Goal: Information Seeking & Learning: Learn about a topic

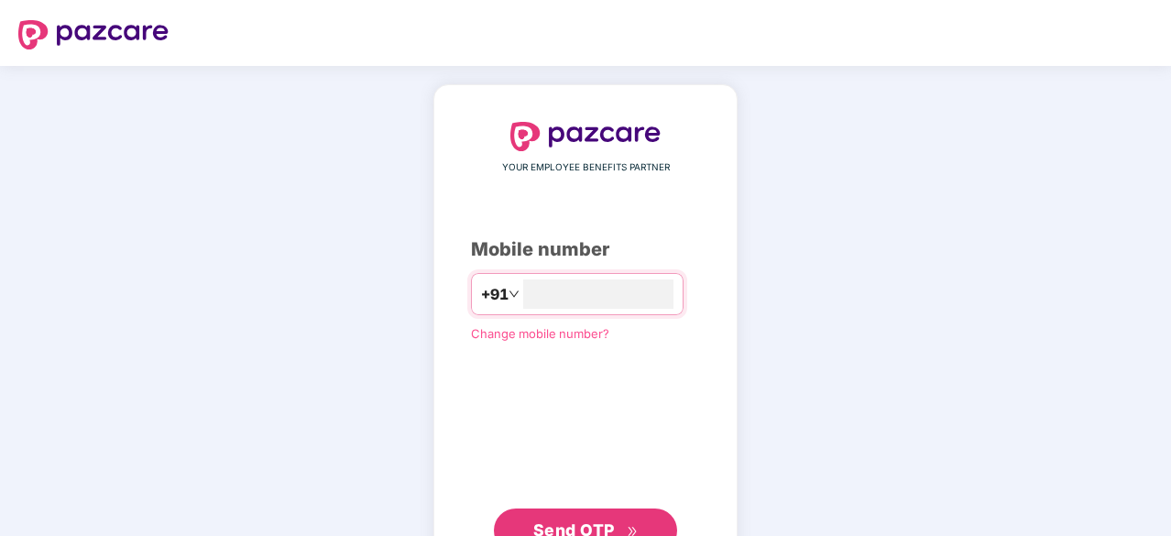
scroll to position [46, 0]
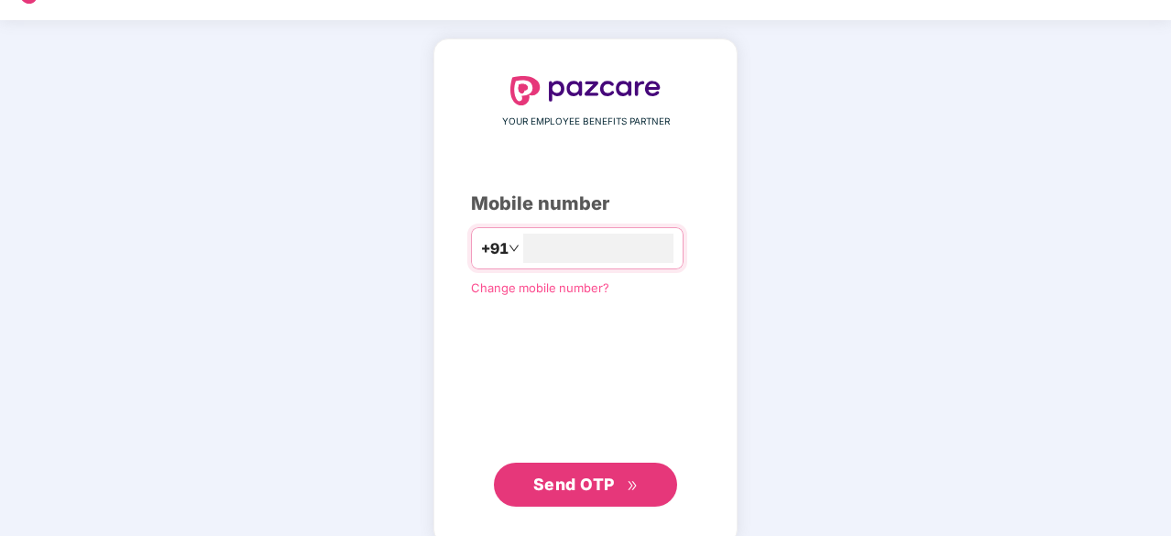
type input "**********"
click at [594, 468] on button "Send OTP" at bounding box center [585, 483] width 183 height 44
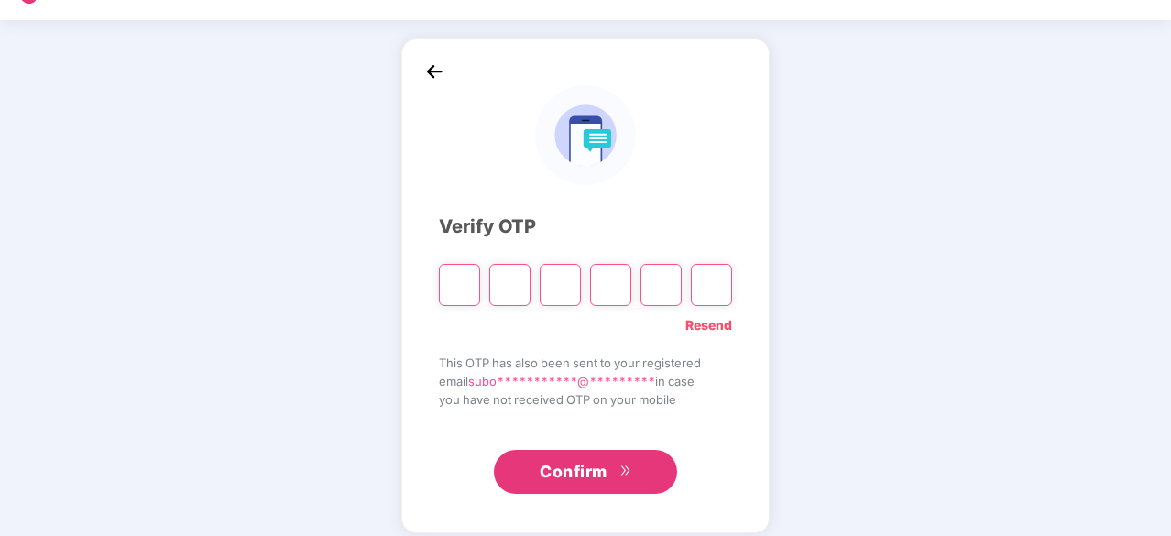
type input "*"
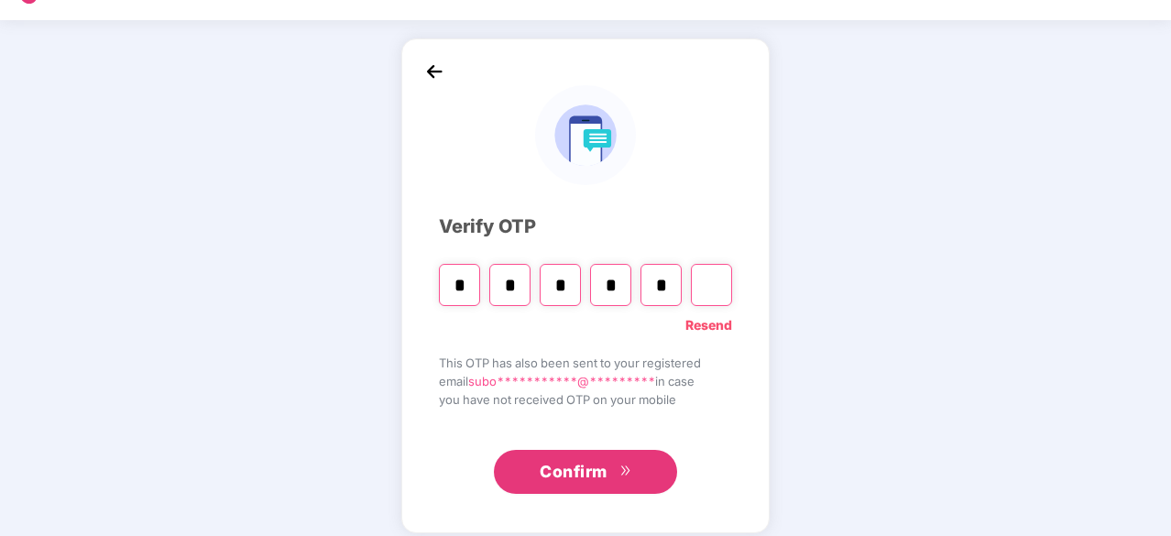
type input "*"
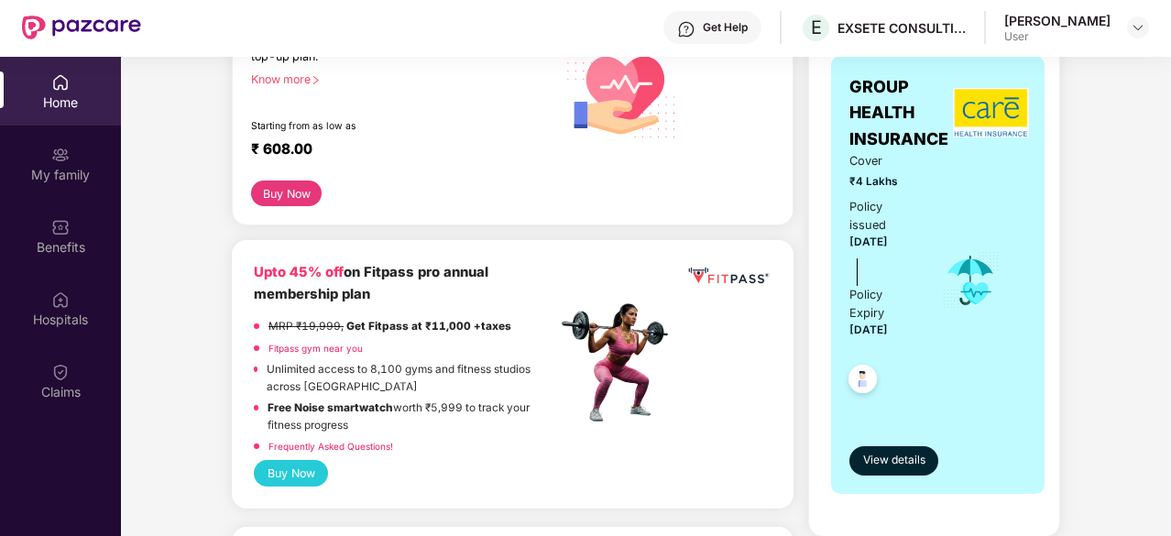
scroll to position [313, 0]
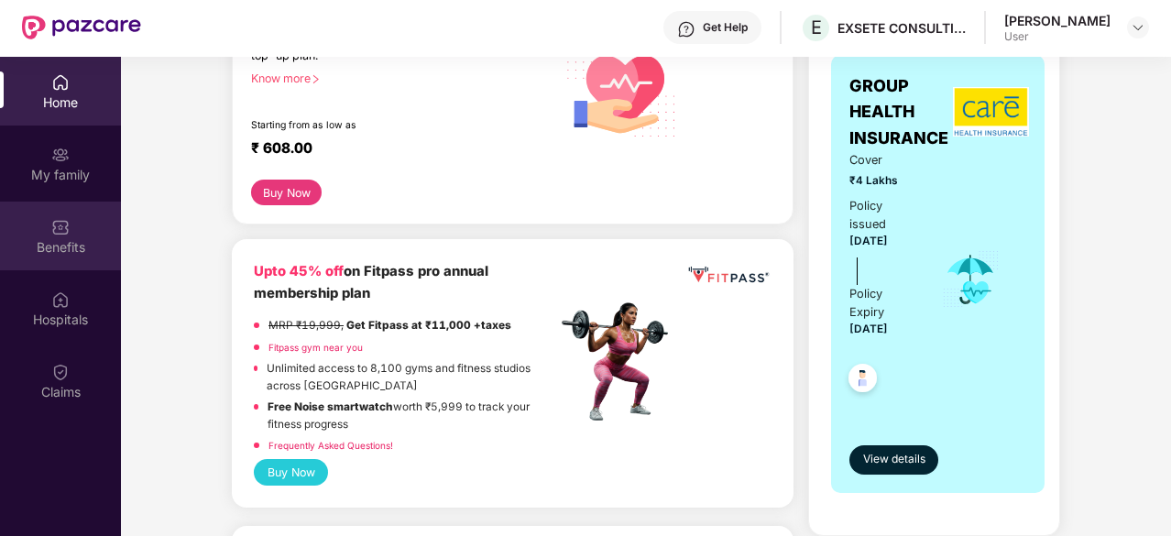
click at [45, 252] on div "Benefits" at bounding box center [60, 247] width 121 height 18
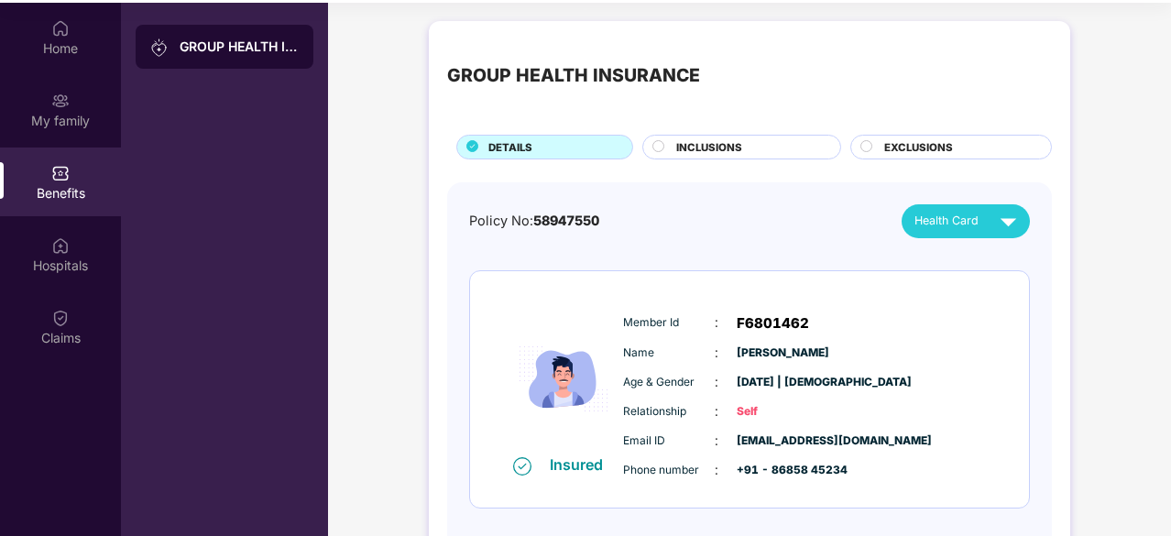
click at [734, 144] on span "INCLUSIONS" at bounding box center [709, 147] width 66 height 16
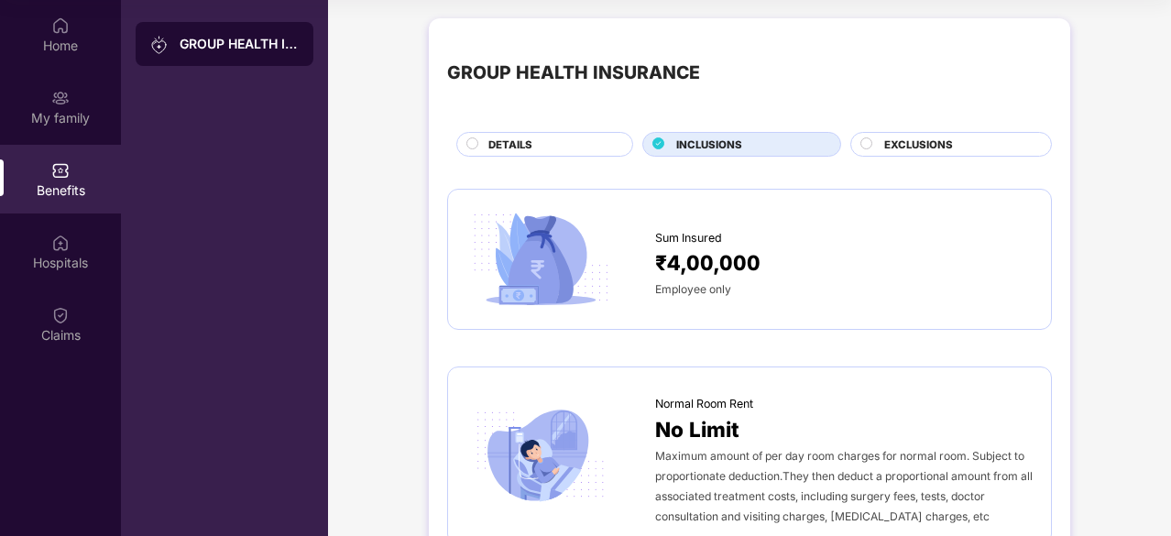
click at [878, 142] on div "EXCLUSIONS" at bounding box center [958, 146] width 167 height 19
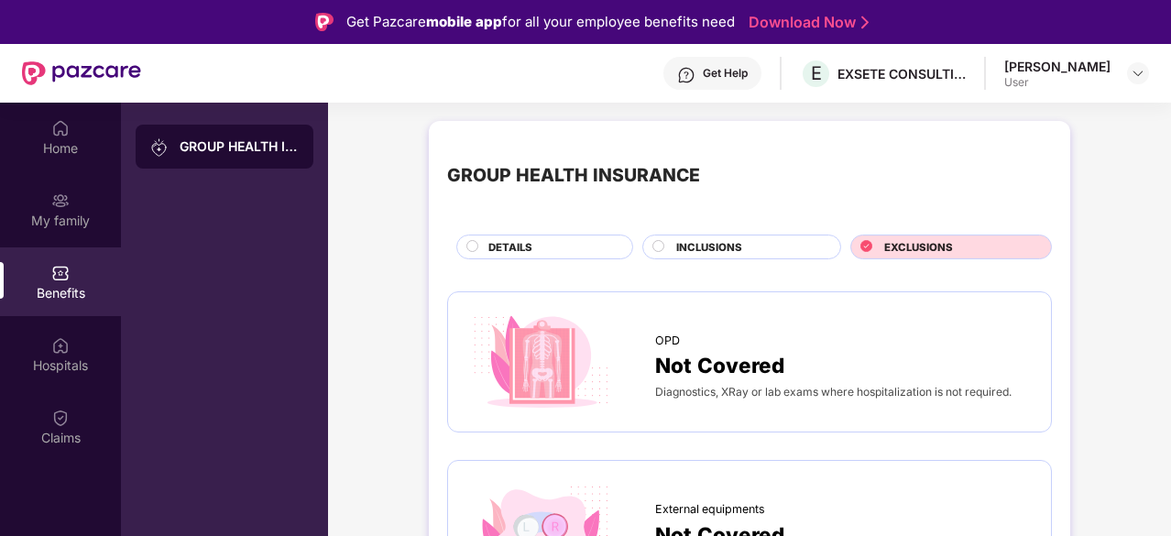
click at [660, 241] on circle at bounding box center [659, 245] width 11 height 11
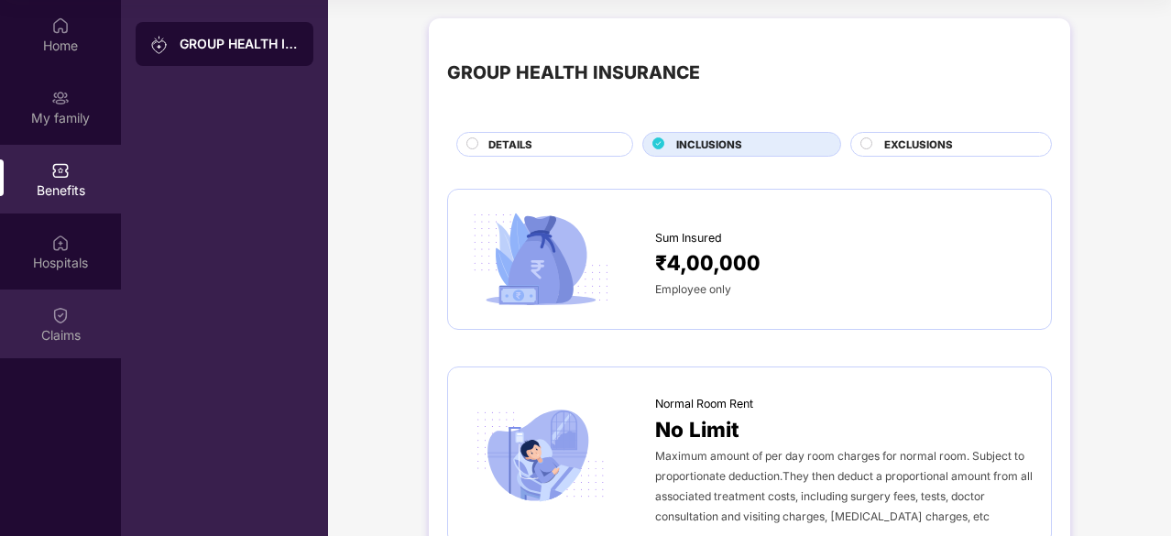
click at [63, 338] on div "Claims" at bounding box center [60, 335] width 121 height 18
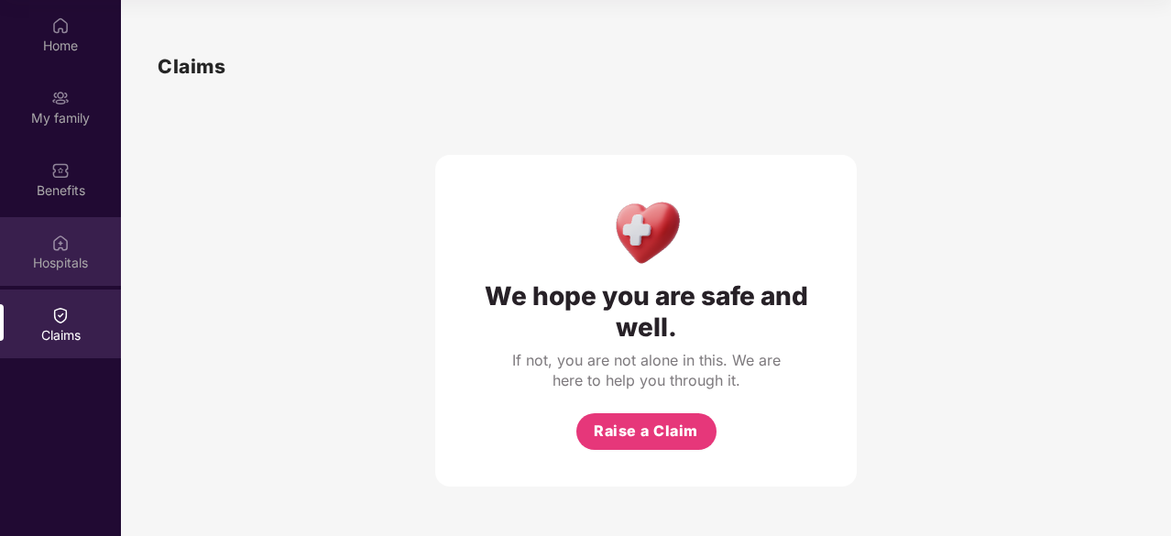
click at [79, 244] on div "Hospitals" at bounding box center [60, 251] width 121 height 69
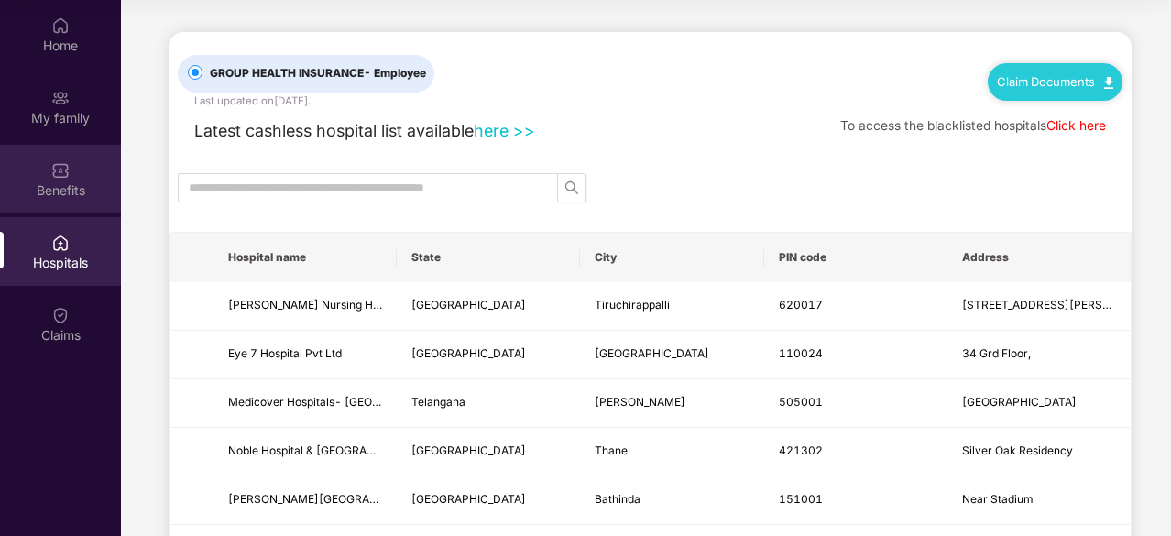
click at [68, 193] on div "Benefits" at bounding box center [60, 190] width 121 height 18
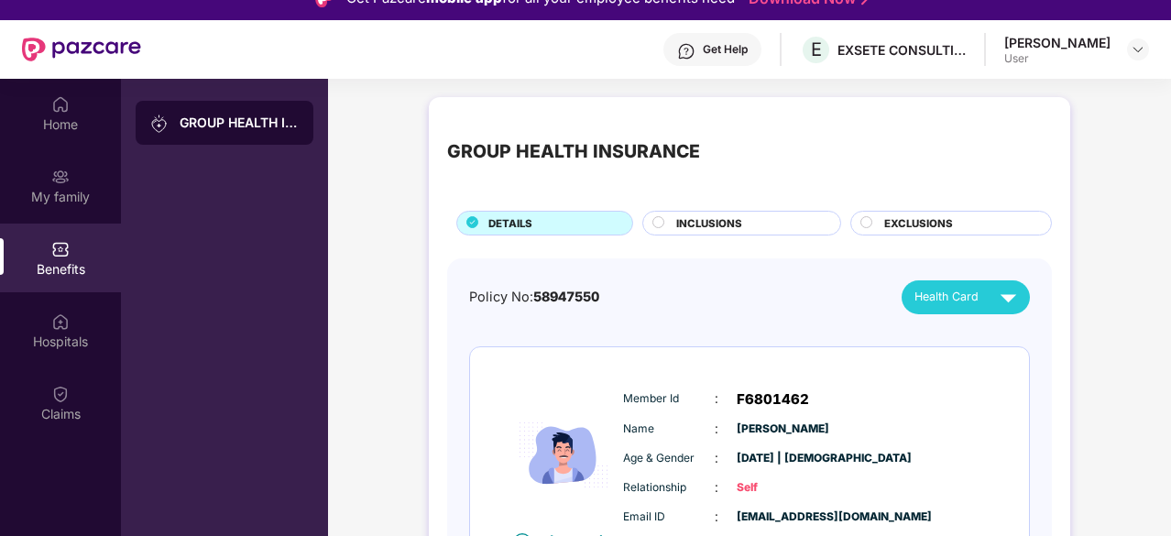
scroll to position [22, 0]
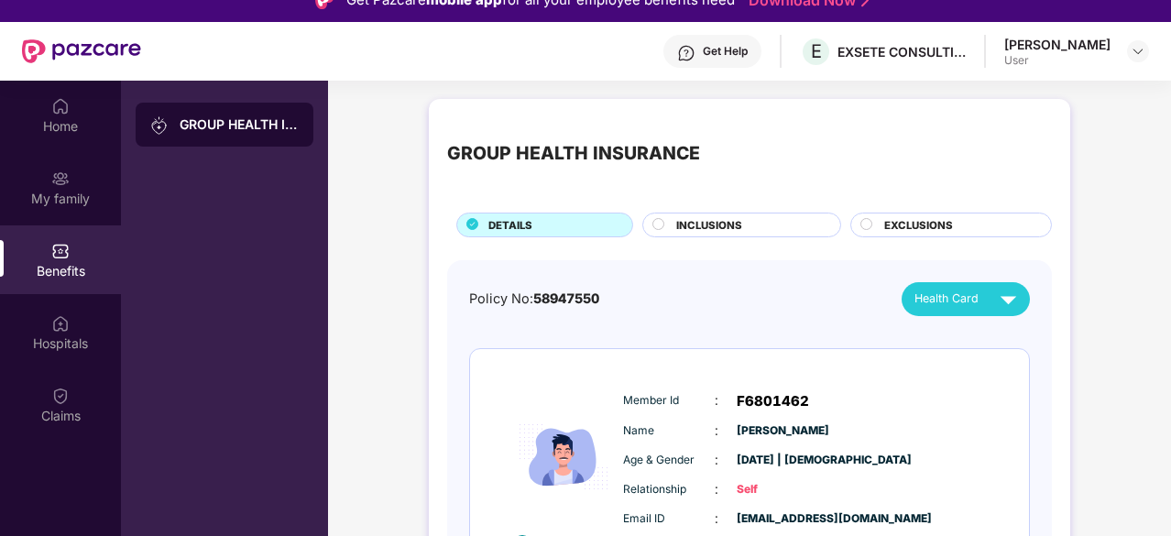
click at [68, 193] on div "My family" at bounding box center [60, 199] width 121 height 18
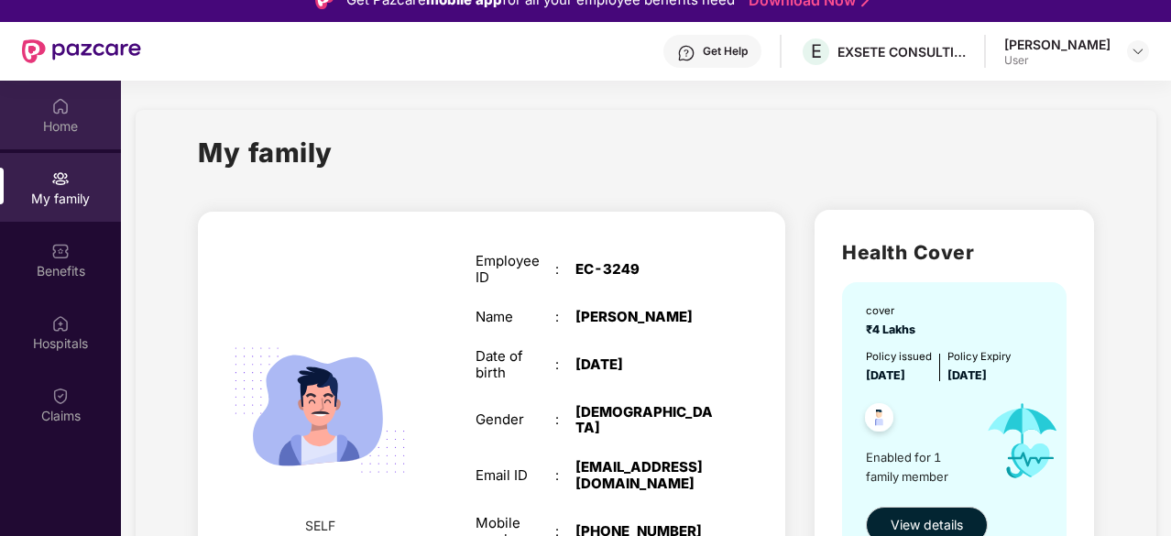
click at [43, 94] on div "Home" at bounding box center [60, 115] width 121 height 69
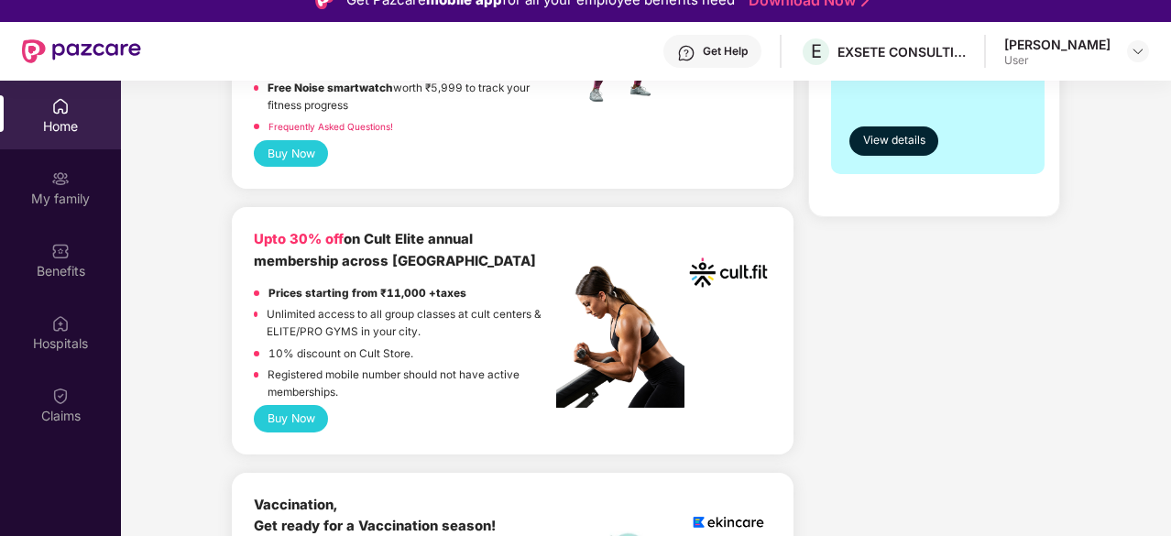
scroll to position [655, 0]
click at [1134, 56] on img at bounding box center [1138, 51] width 15 height 15
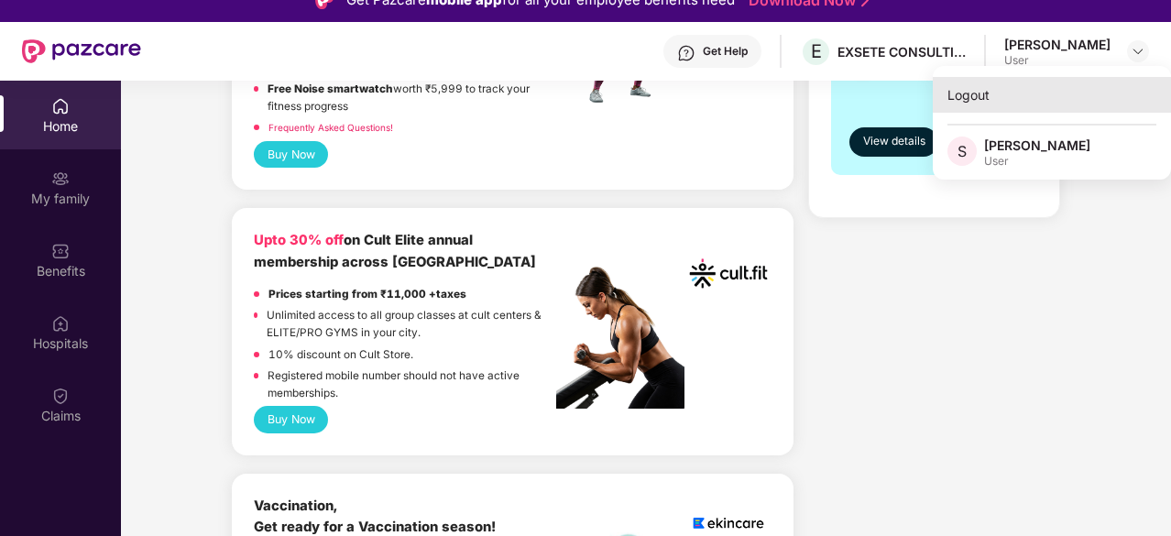
click at [980, 100] on div "Logout" at bounding box center [1052, 95] width 238 height 36
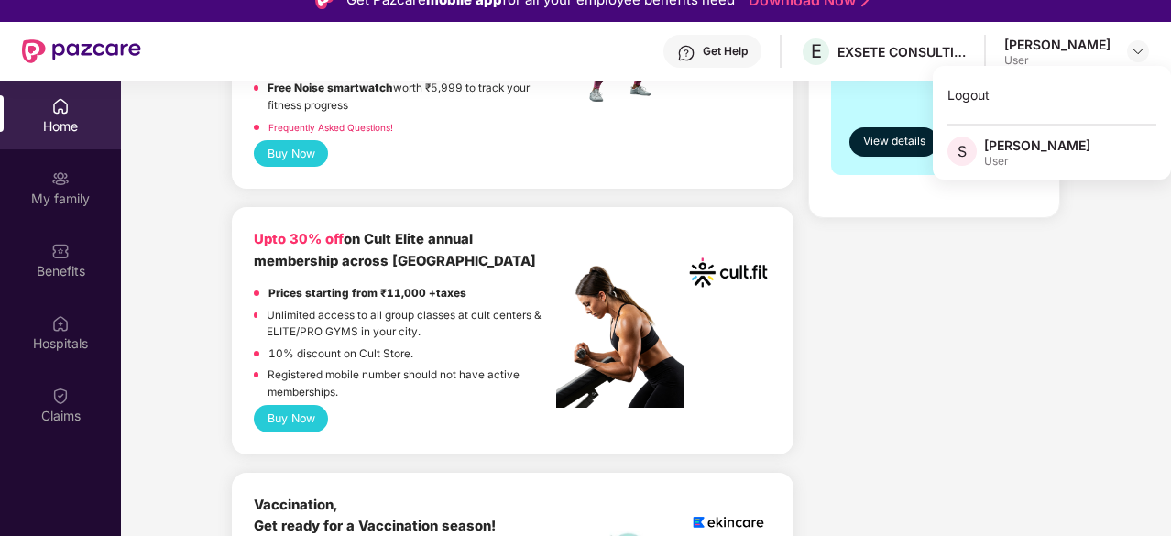
scroll to position [654, 0]
